Goal: Navigation & Orientation: Understand site structure

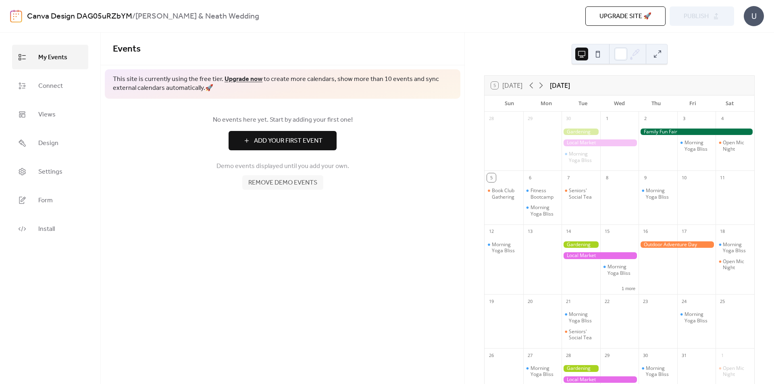
click at [302, 144] on span "Add Your First Event" at bounding box center [288, 141] width 69 height 10
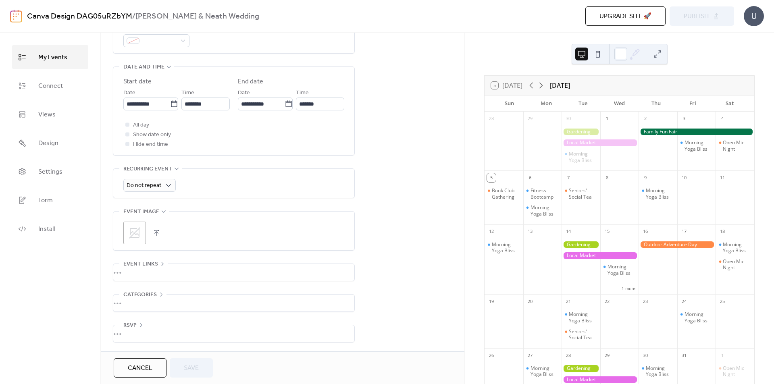
click at [598, 53] on button at bounding box center [597, 54] width 13 height 13
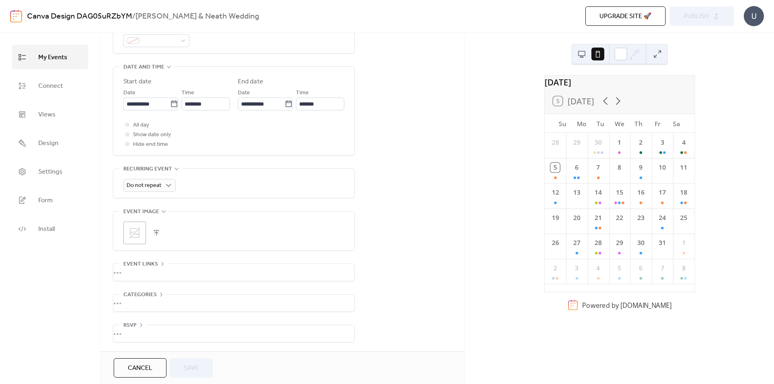
click at [584, 55] on button at bounding box center [581, 54] width 13 height 13
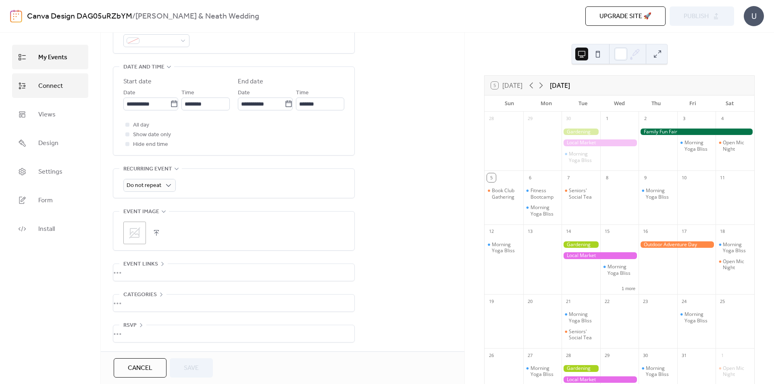
click at [63, 91] on link "Connect" at bounding box center [50, 85] width 76 height 25
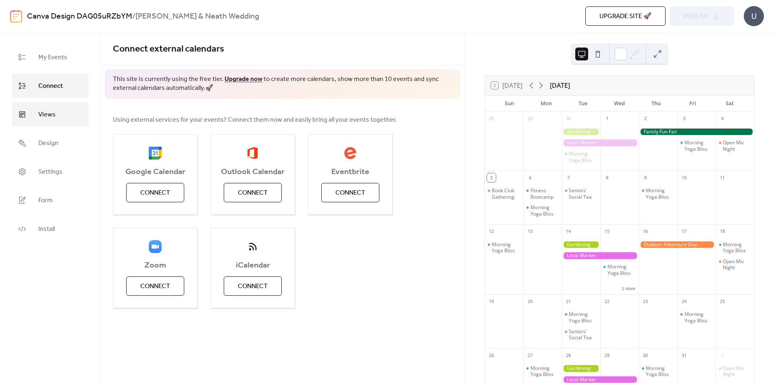
click at [57, 112] on link "Views" at bounding box center [50, 114] width 76 height 25
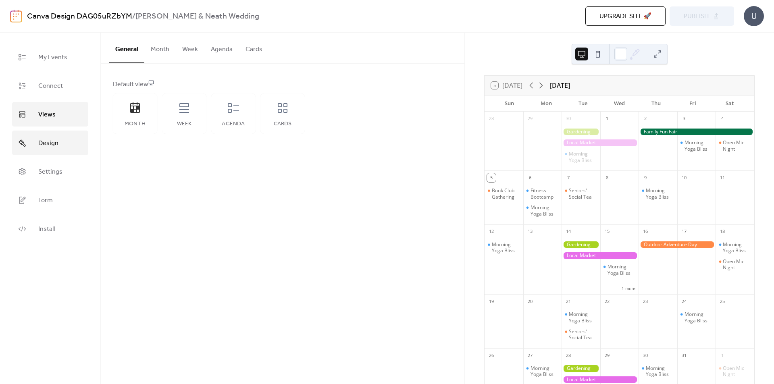
click at [56, 136] on link "Design" at bounding box center [50, 143] width 76 height 25
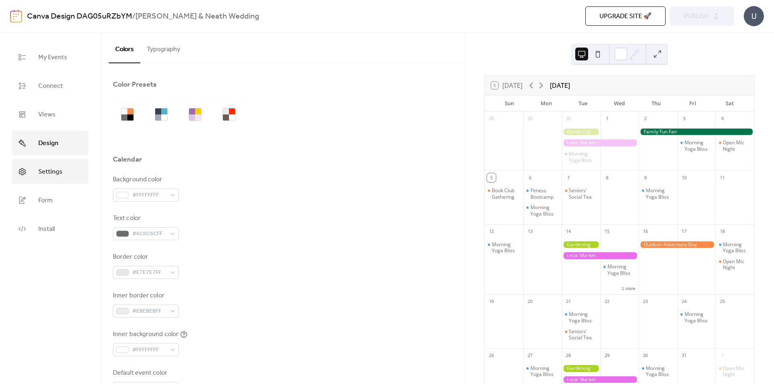
click at [58, 164] on link "Settings" at bounding box center [50, 171] width 76 height 25
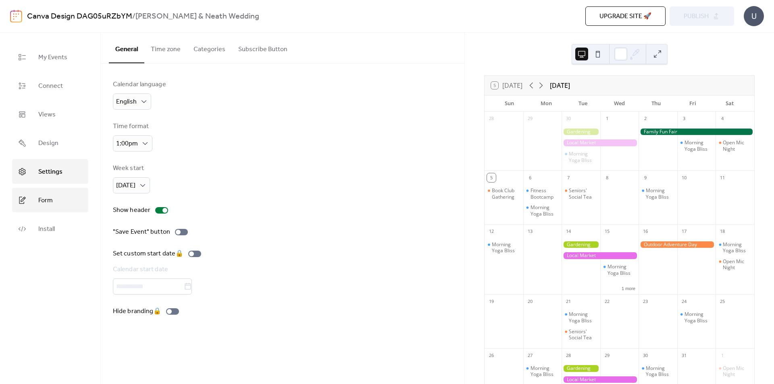
click at [60, 195] on link "Form" at bounding box center [50, 200] width 76 height 25
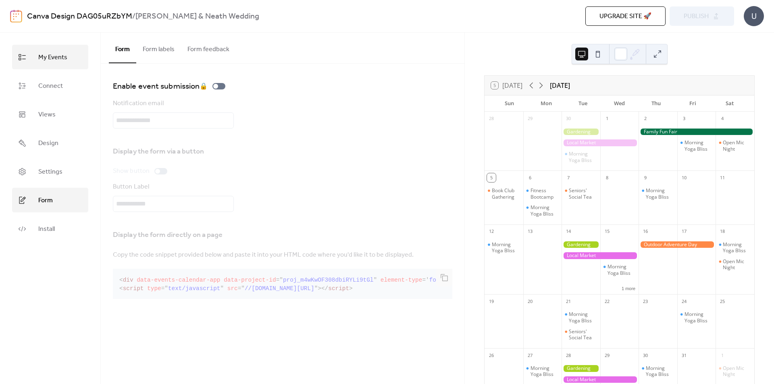
click at [66, 62] on span "My Events" at bounding box center [52, 57] width 29 height 12
